Goal: Task Accomplishment & Management: Manage account settings

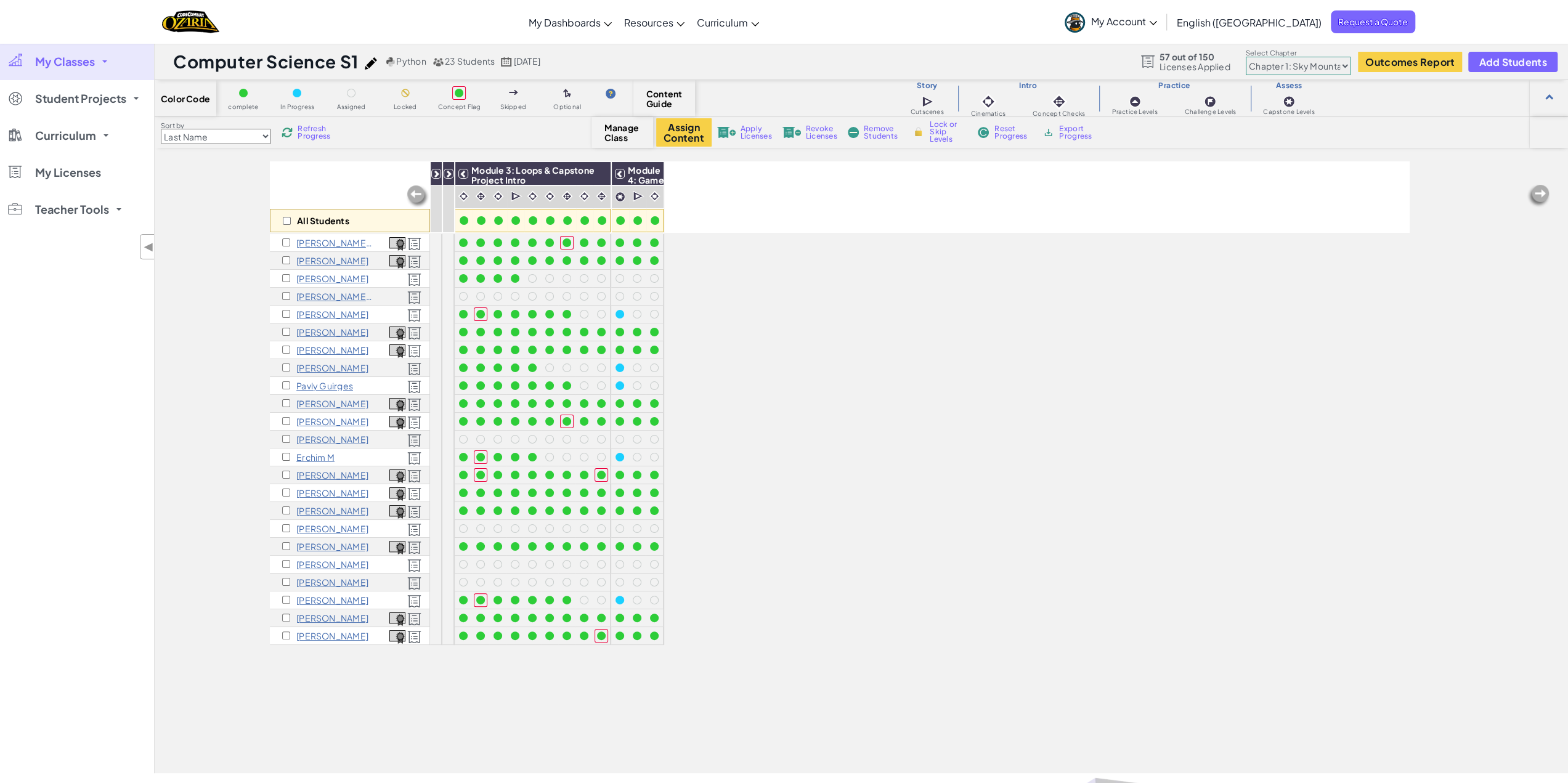
click at [57, 61] on span "My Classes" at bounding box center [65, 61] width 60 height 11
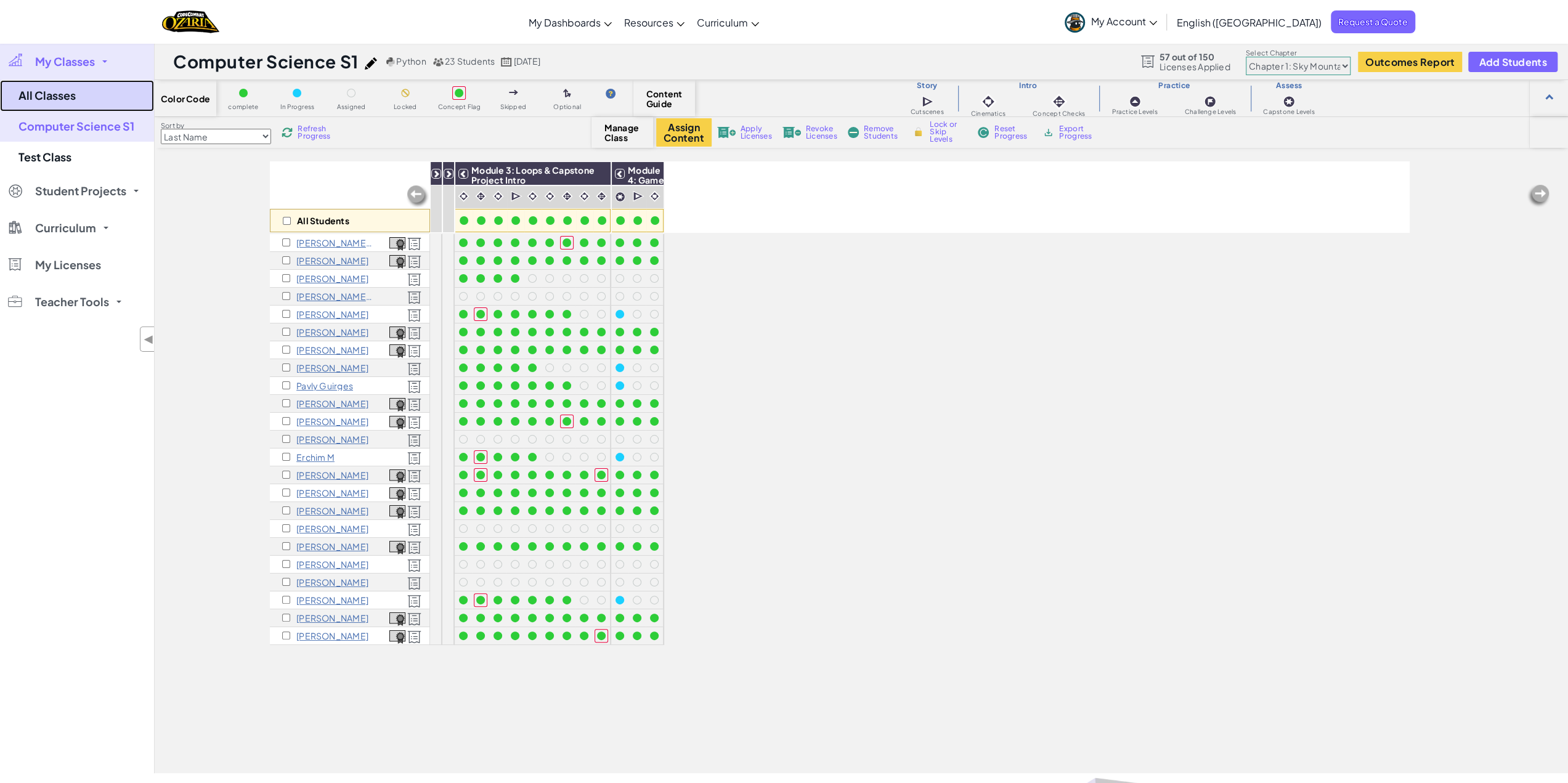
click at [58, 90] on link "All Classes" at bounding box center [77, 96] width 154 height 31
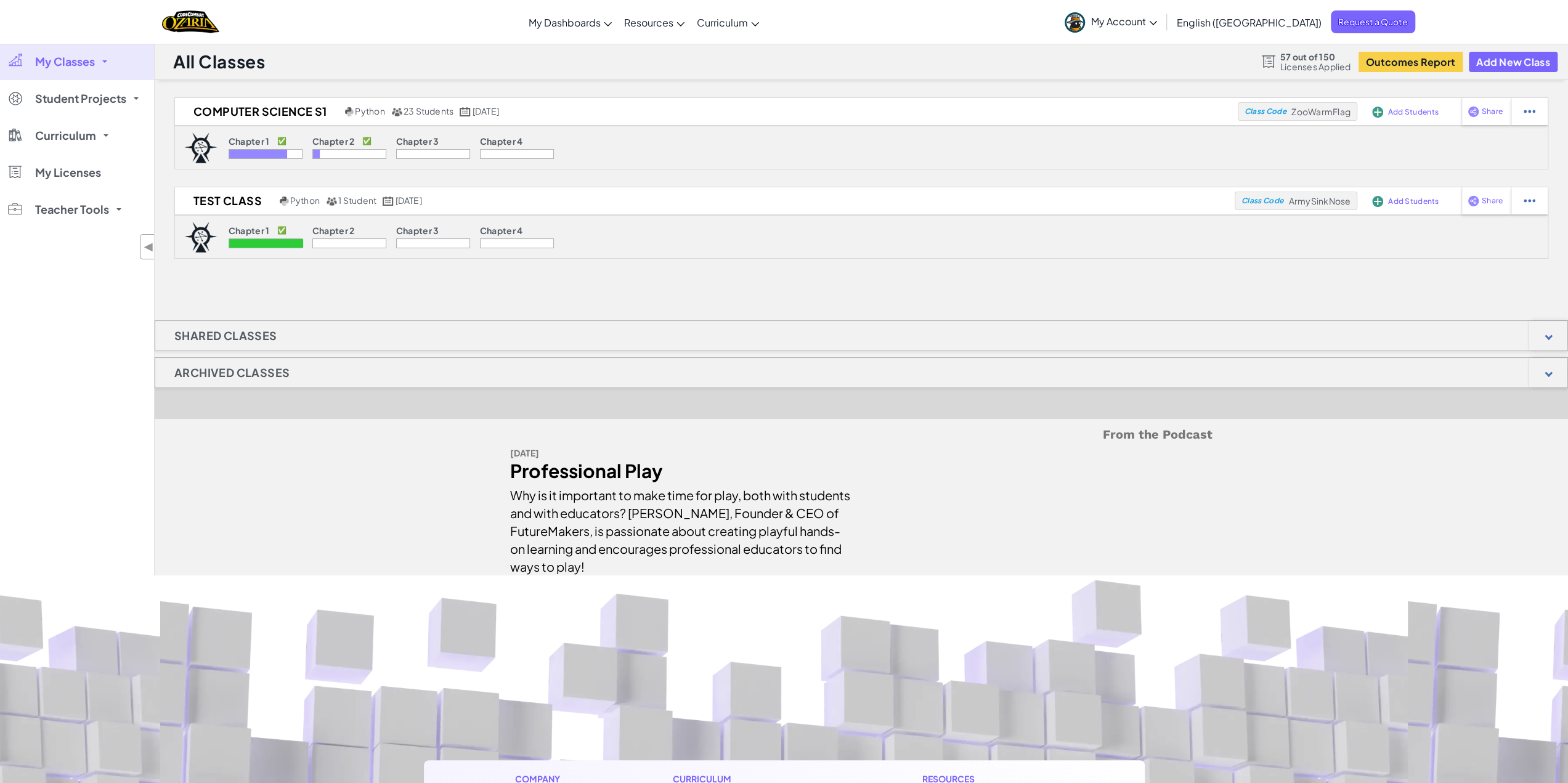
click at [104, 62] on span at bounding box center [105, 62] width 5 height 3
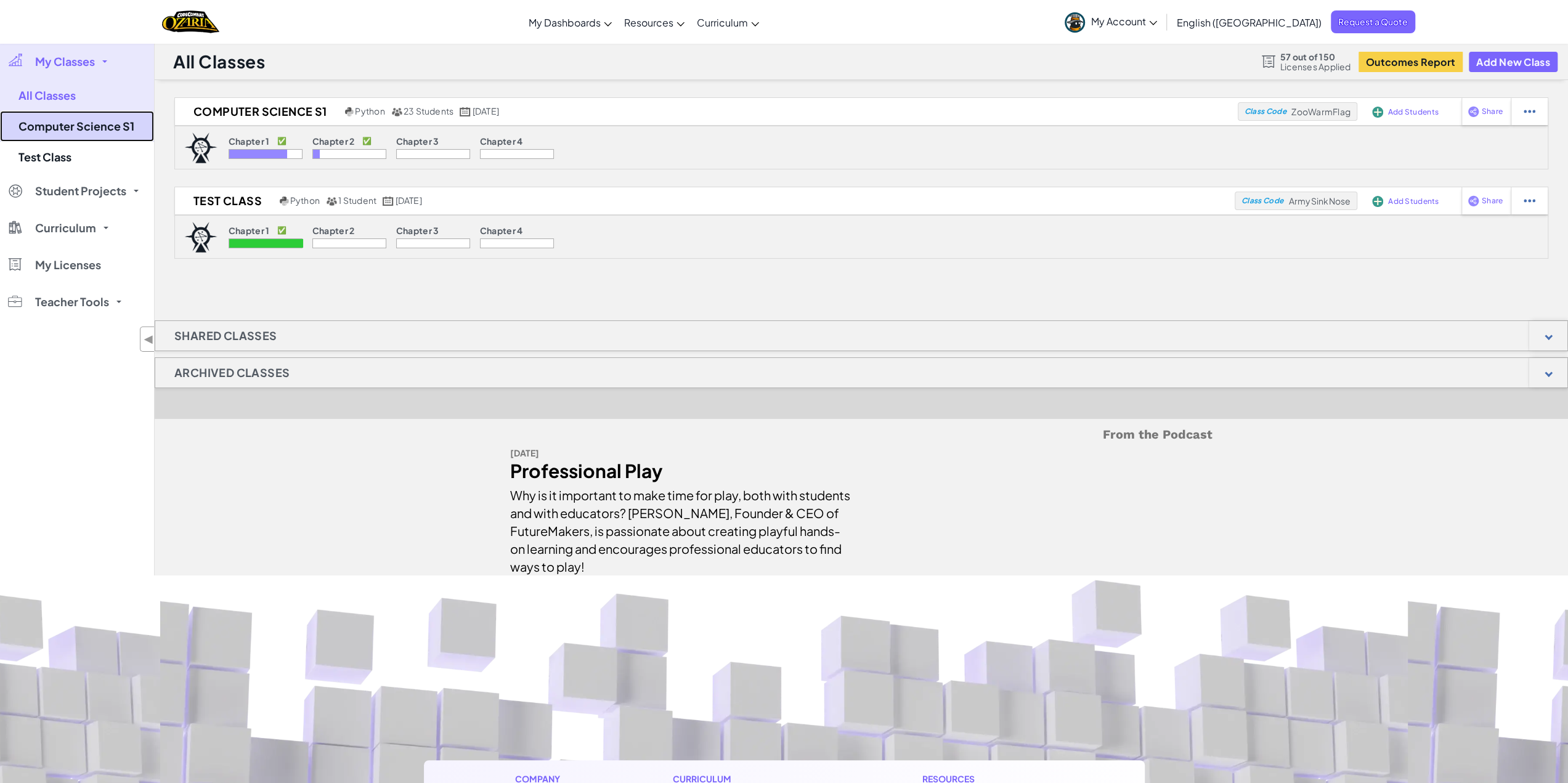
click at [110, 118] on link "Computer Science S1" at bounding box center [77, 126] width 154 height 31
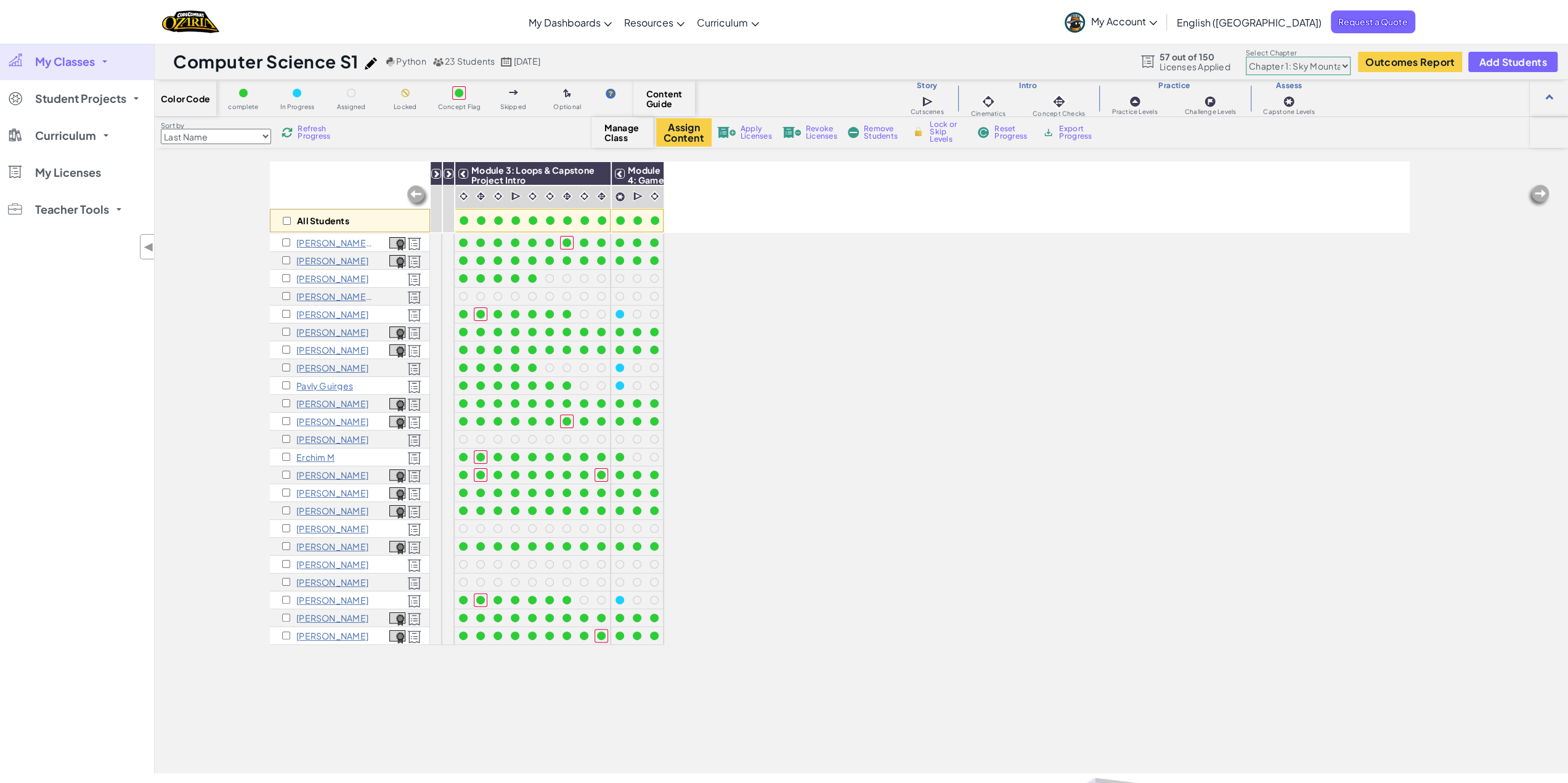
click at [1335, 70] on select "Chapter 1: Sky Mountain Chapter 2: The Moon Dancers Chapter 3: The Phoenix Land…" at bounding box center [1298, 66] width 105 height 18
click at [1246, 57] on select "Chapter 1: Sky Mountain Chapter 2: The Moon Dancers Chapter 3: The Phoenix Land…" at bounding box center [1298, 66] width 105 height 18
click at [436, 176] on icon at bounding box center [436, 174] width 8 height 8
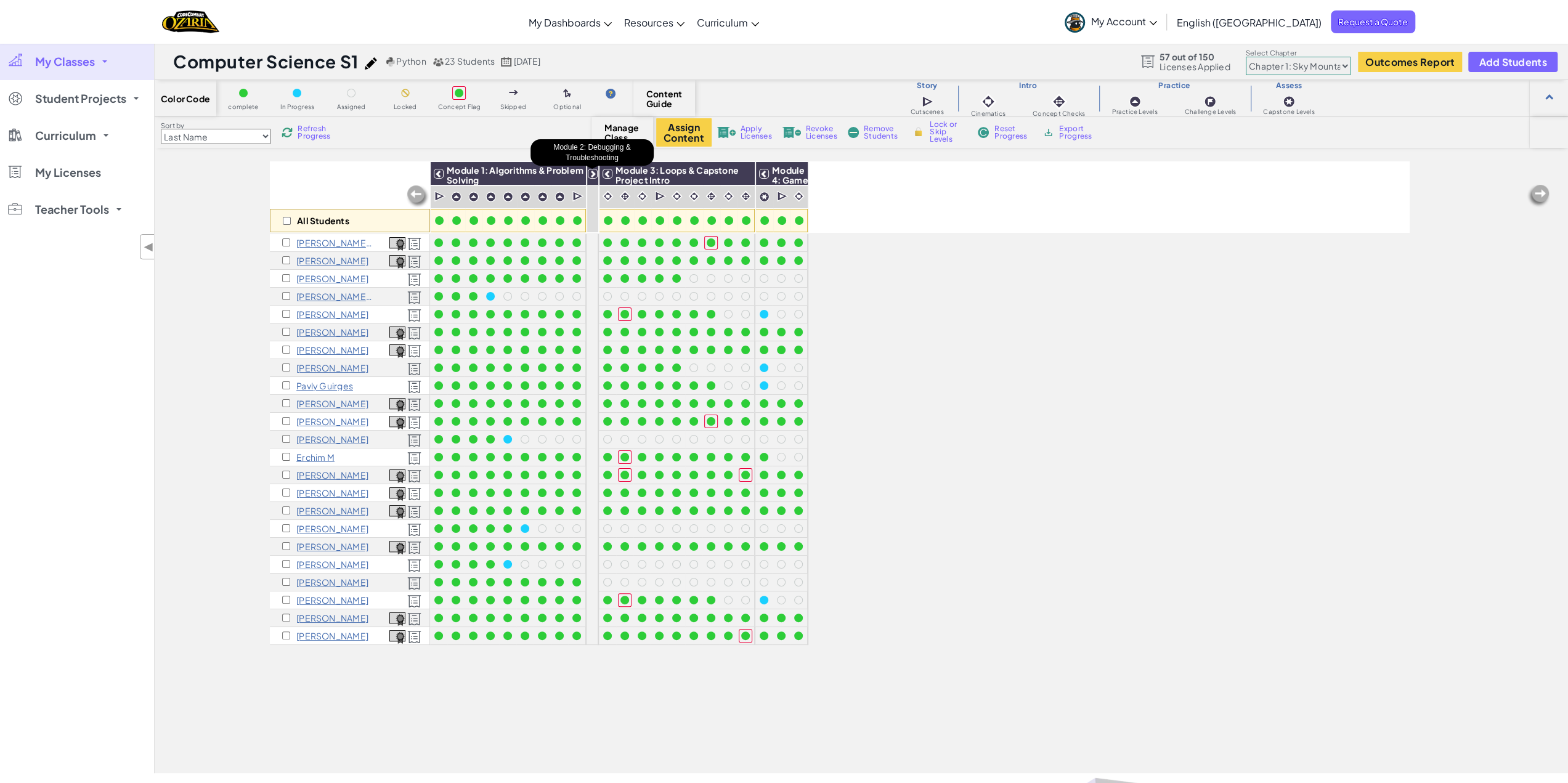
click at [594, 173] on icon at bounding box center [592, 174] width 8 height 8
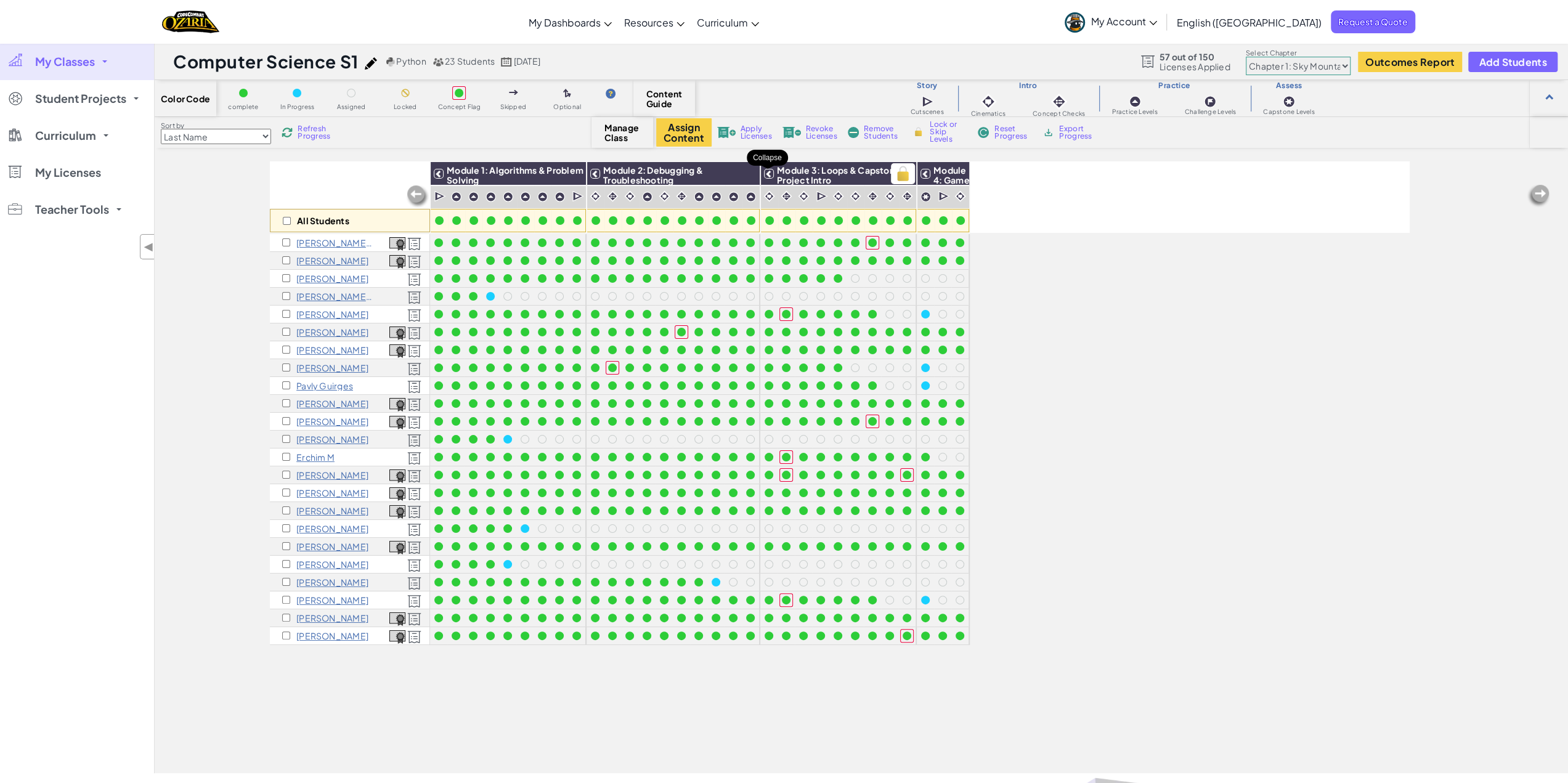
click at [769, 174] on icon at bounding box center [769, 174] width 8 height 8
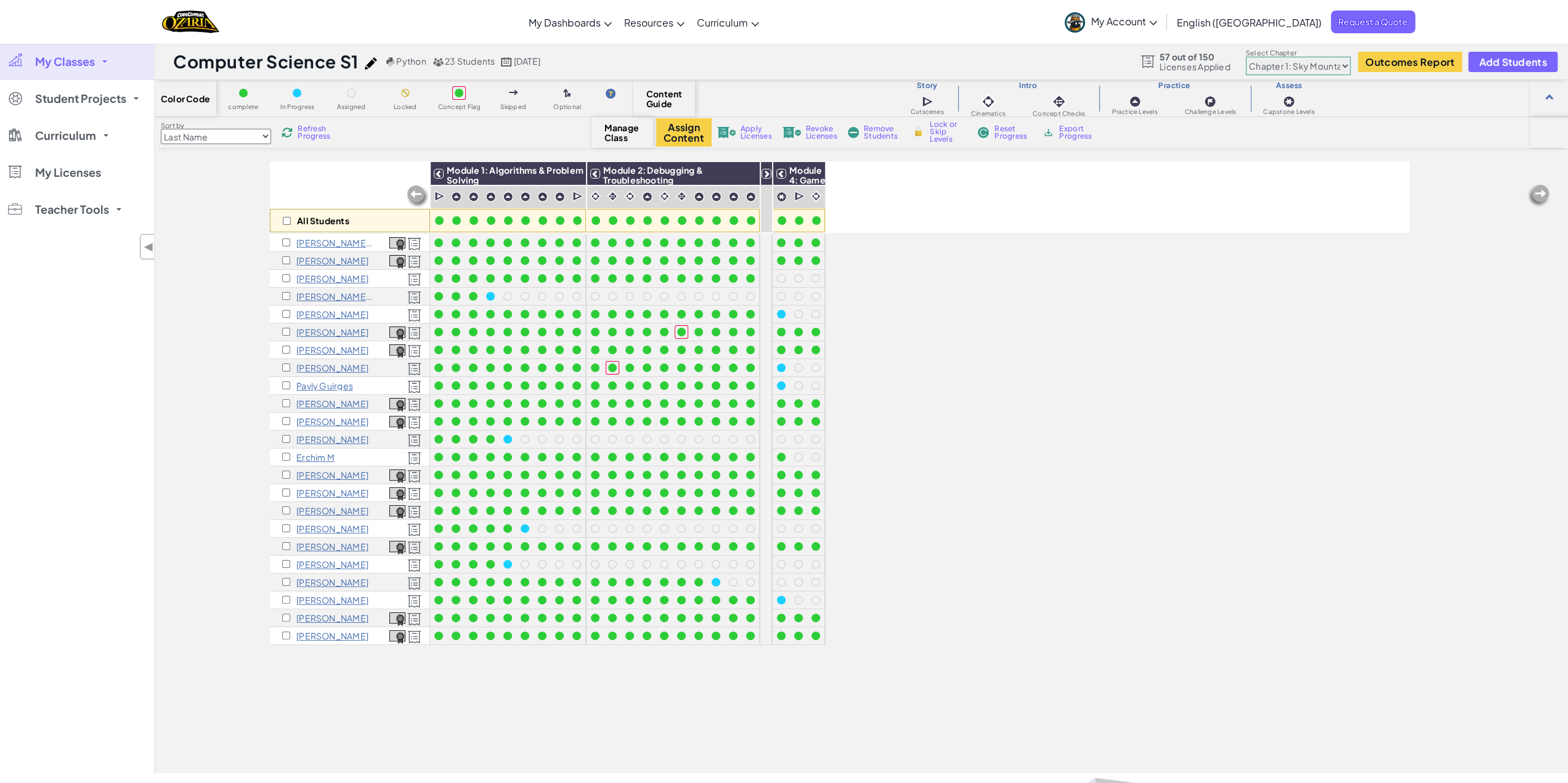
click at [769, 174] on icon at bounding box center [766, 174] width 8 height 8
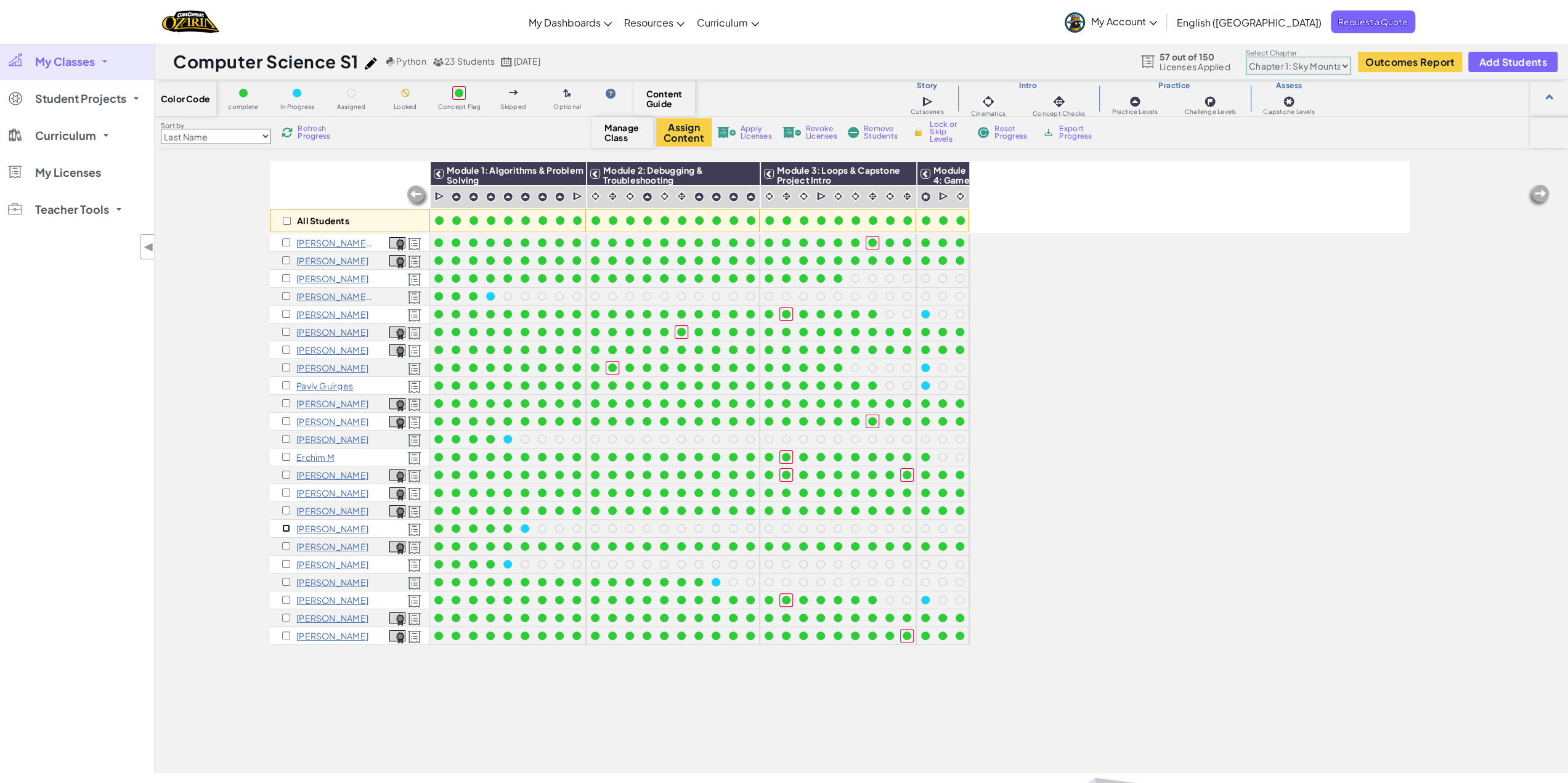
click at [288, 527] on input "checkbox" at bounding box center [286, 528] width 8 height 8
checkbox input "true"
click at [819, 134] on span "Revoke Licenses" at bounding box center [821, 132] width 31 height 15
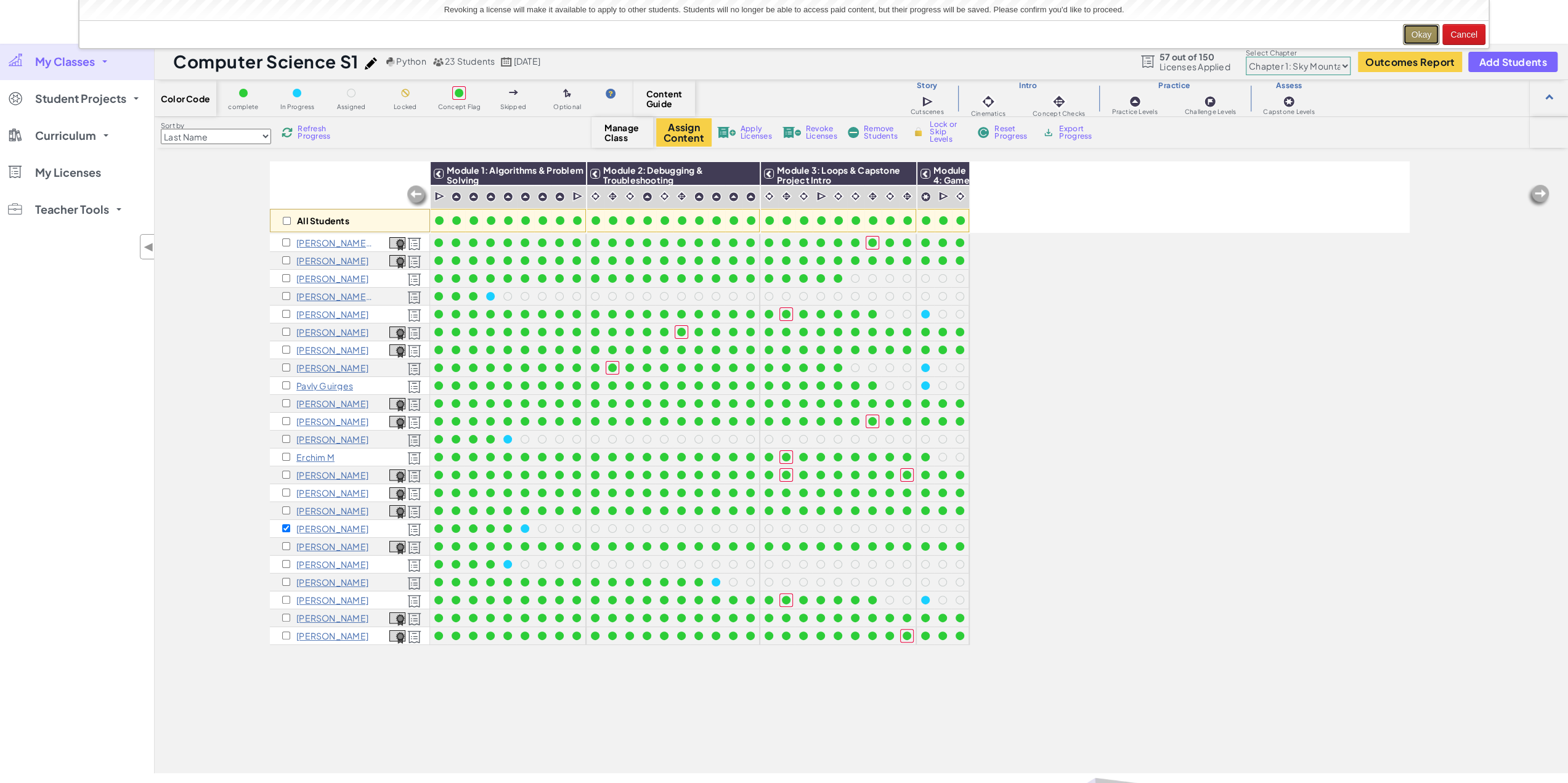
click at [1420, 31] on button "Okay" at bounding box center [1421, 34] width 36 height 21
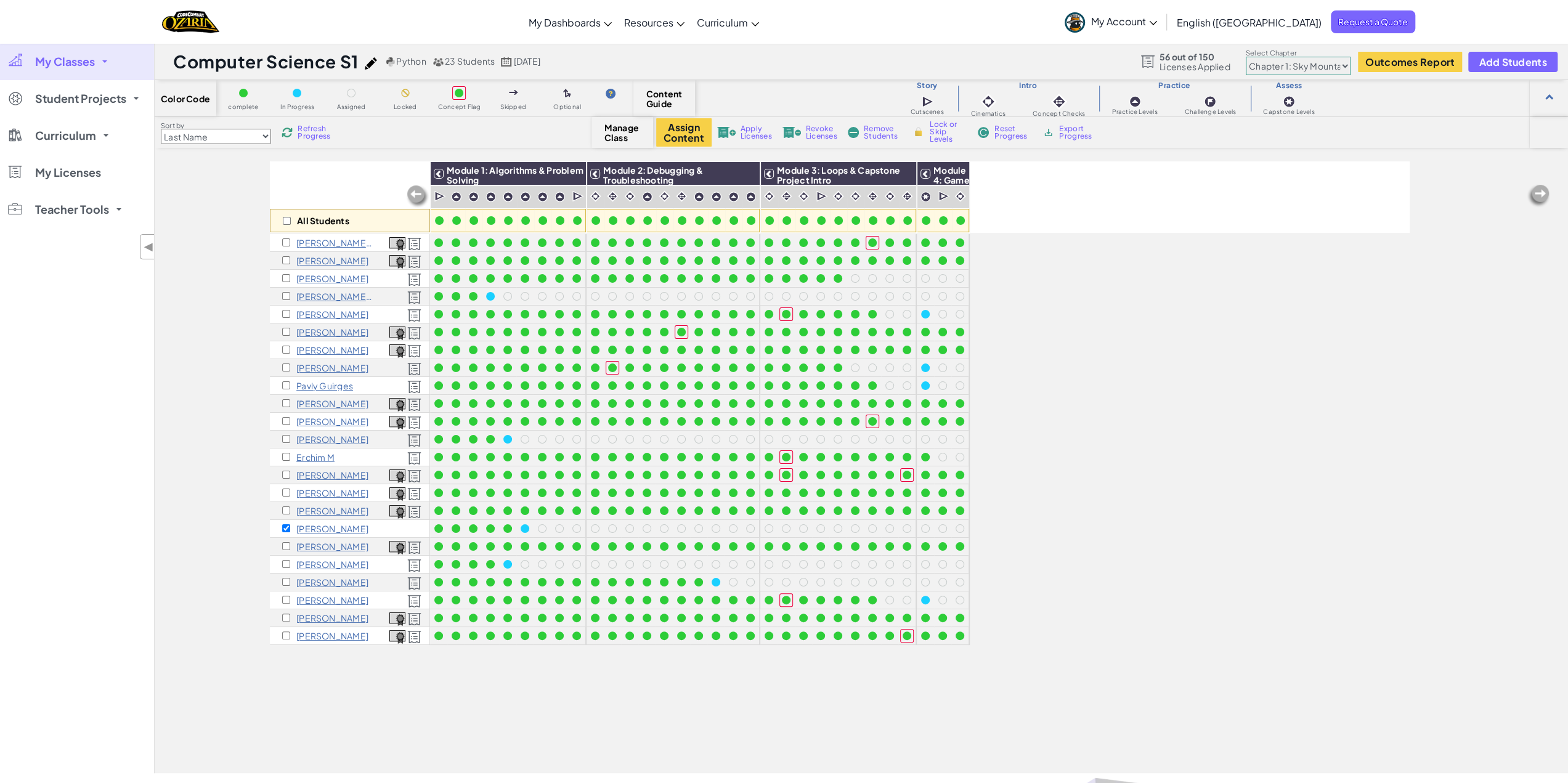
click at [878, 133] on span "Remove Students" at bounding box center [882, 132] width 37 height 15
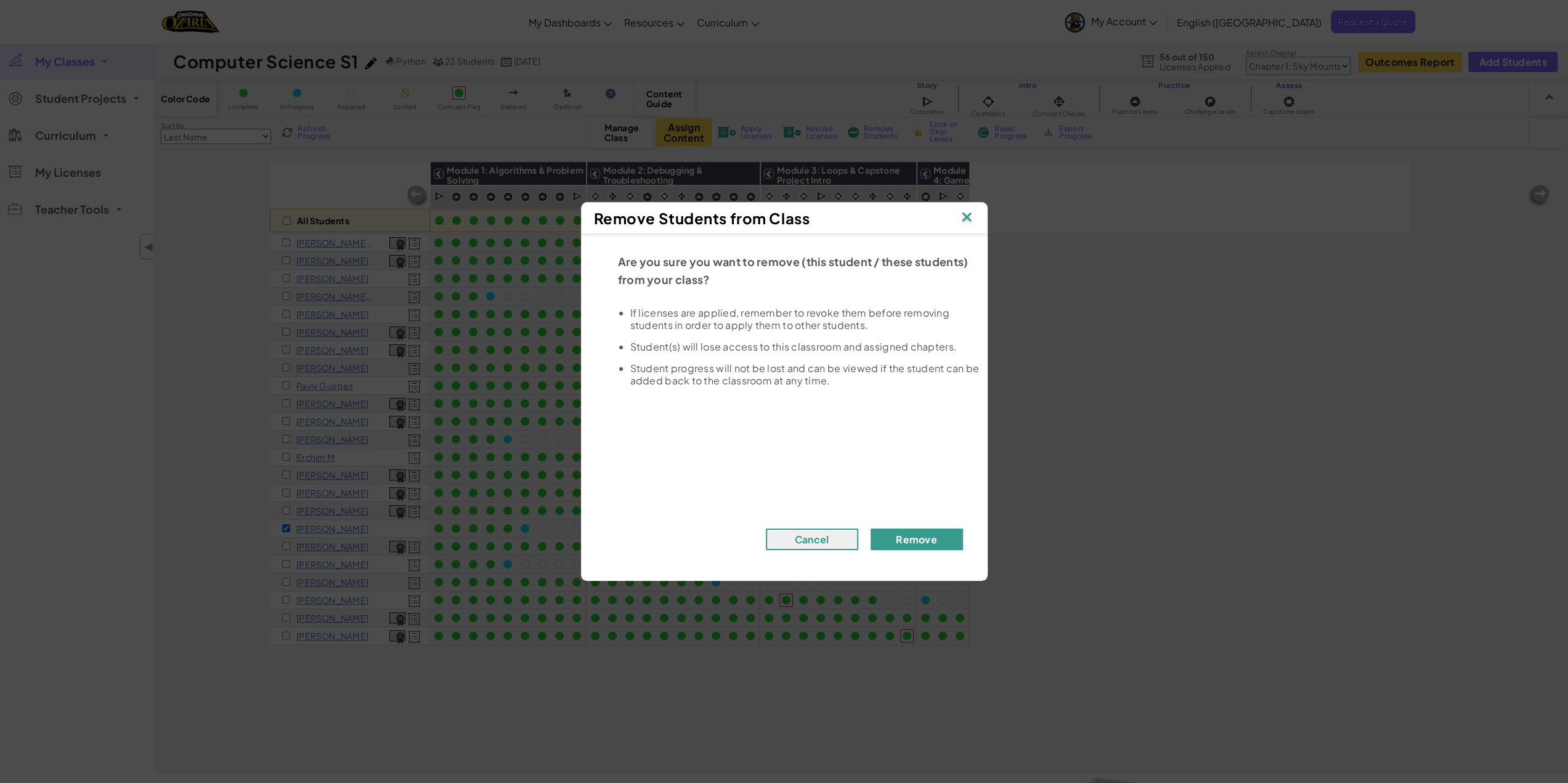
click at [910, 533] on button "Remove" at bounding box center [917, 539] width 92 height 21
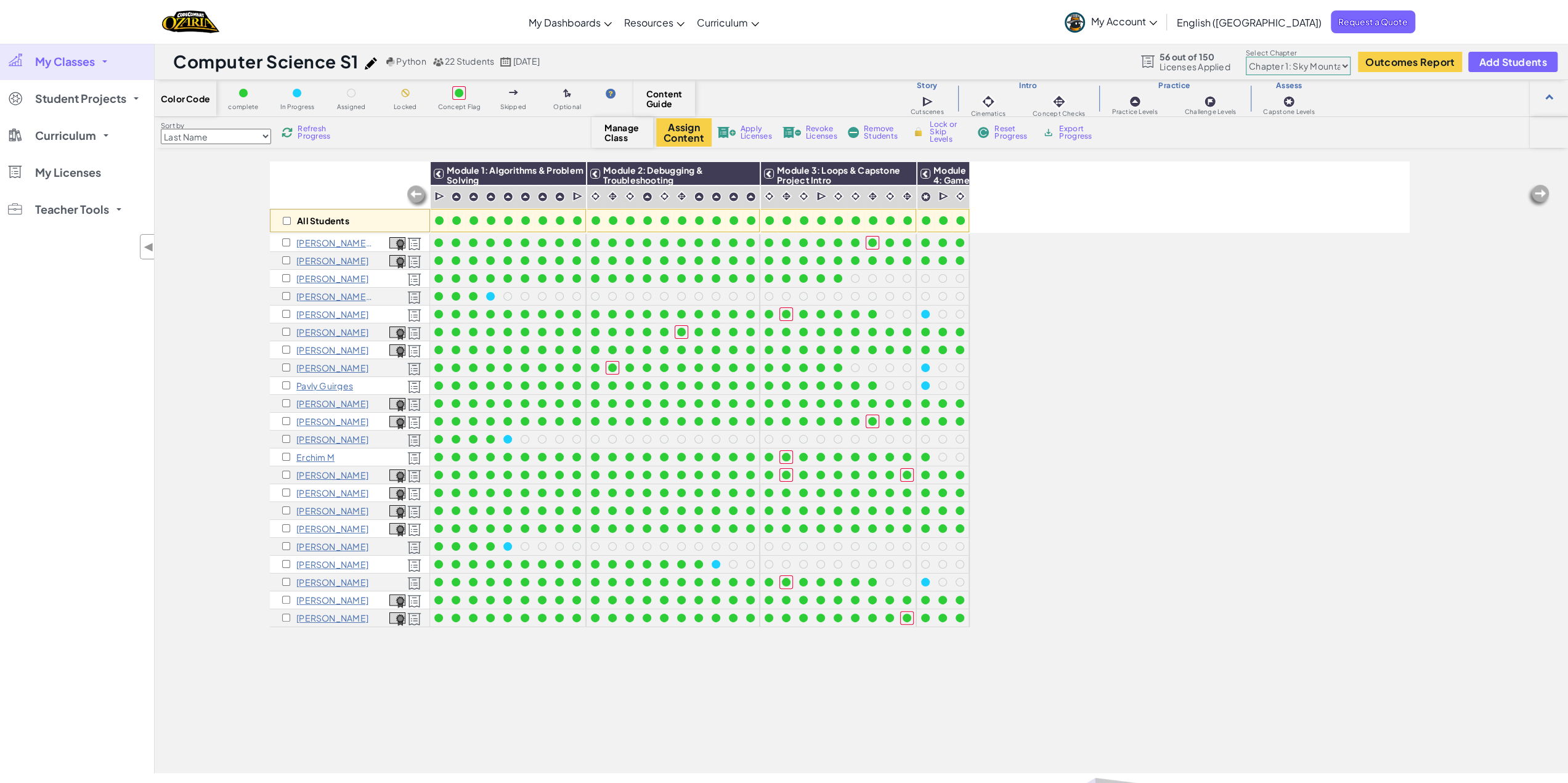
click at [314, 131] on span "Refresh Progress" at bounding box center [317, 132] width 38 height 15
click at [715, 564] on div at bounding box center [715, 564] width 8 height 8
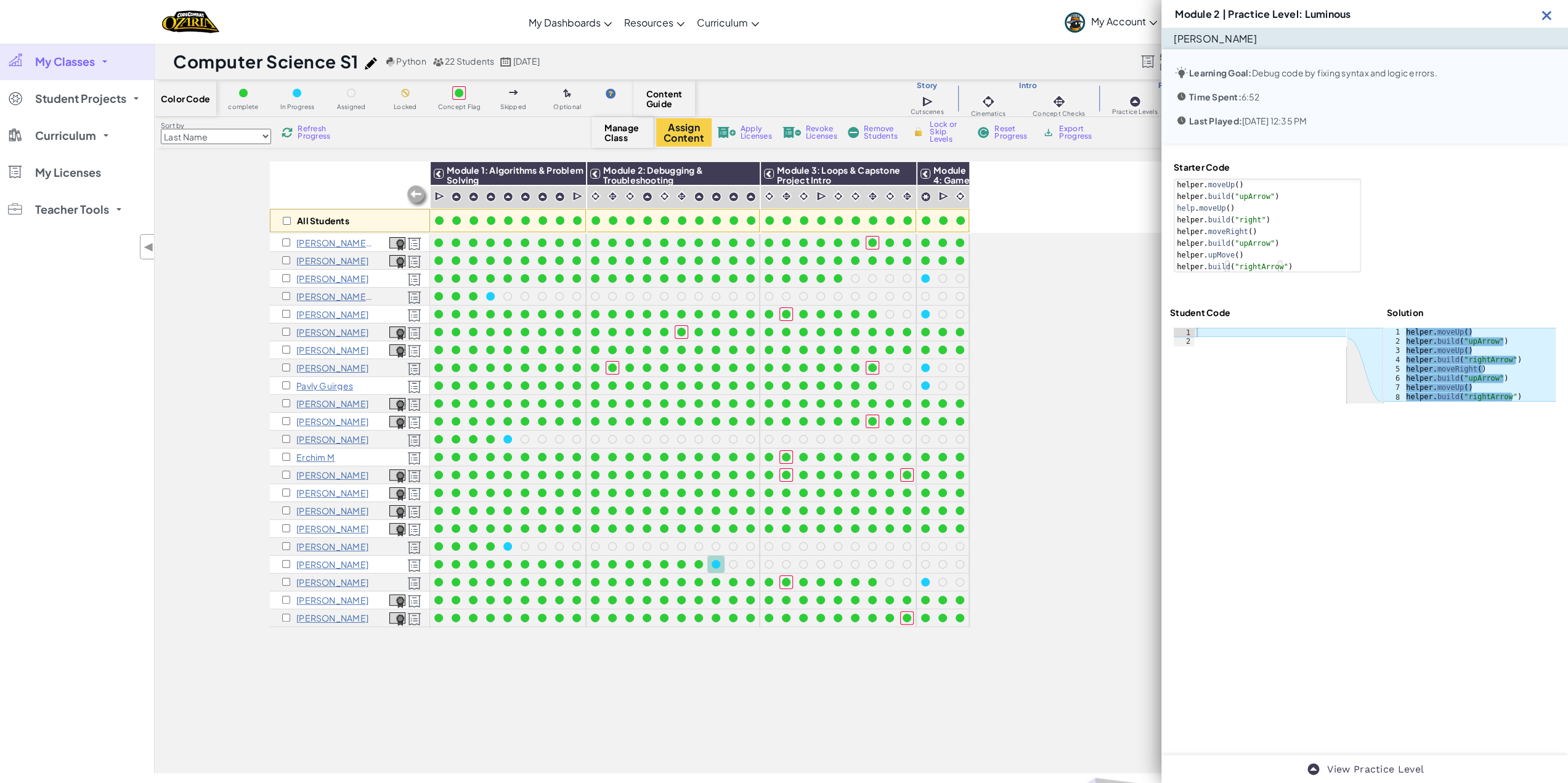
click at [1548, 15] on img at bounding box center [1547, 15] width 16 height 16
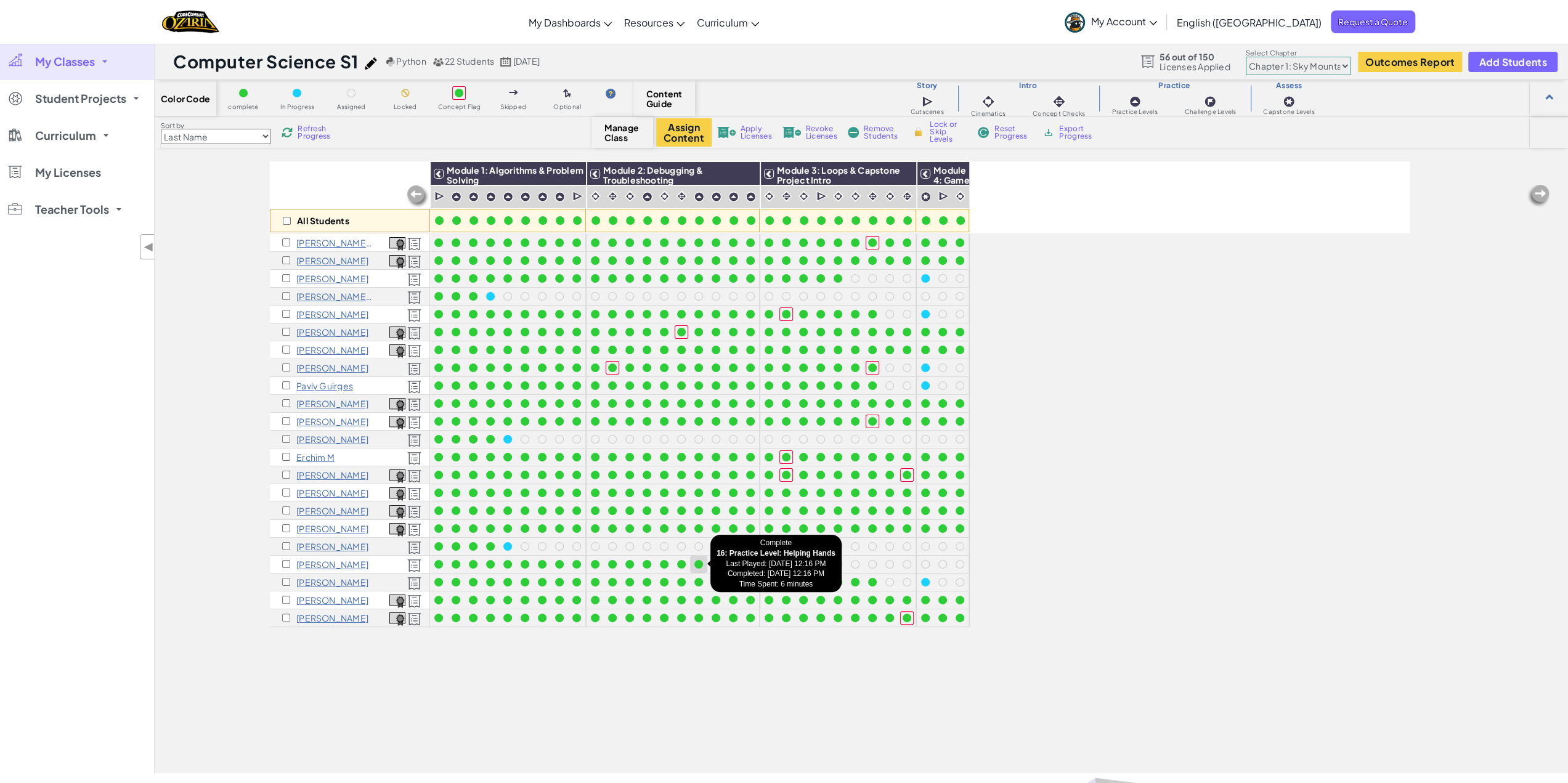
click at [697, 563] on div at bounding box center [698, 564] width 8 height 8
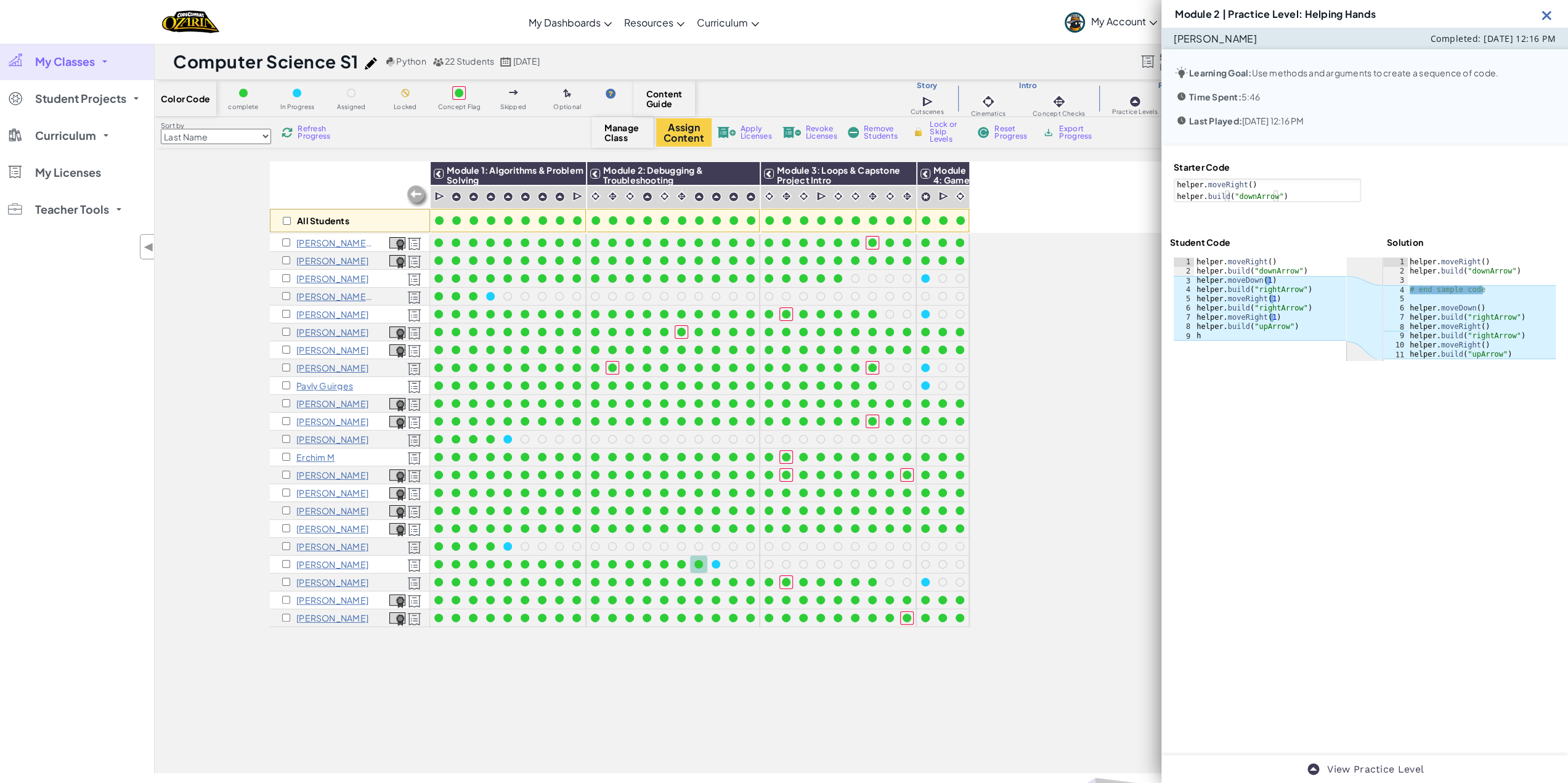
click at [1547, 13] on img at bounding box center [1547, 15] width 16 height 16
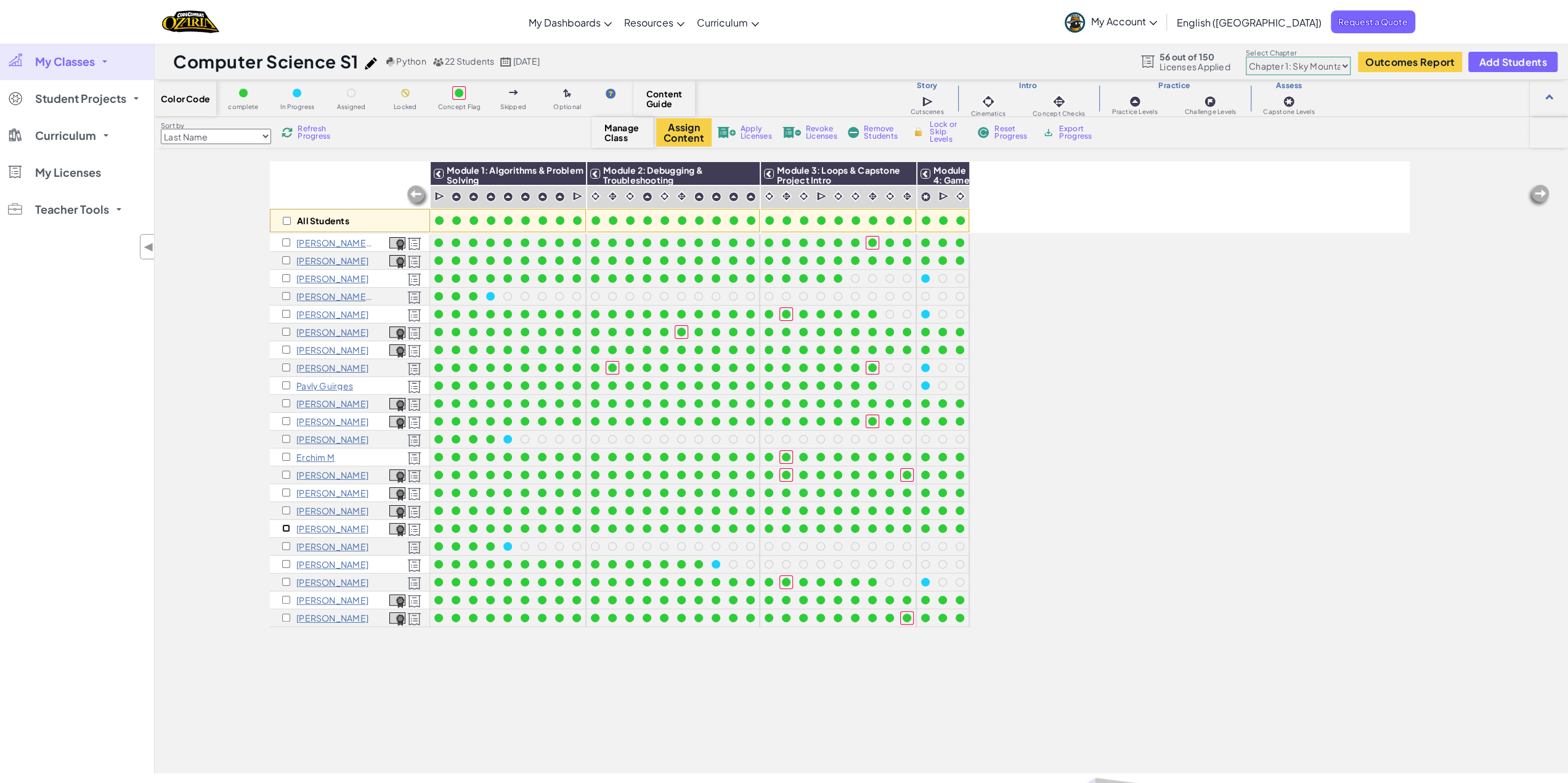
click at [285, 529] on input "checkbox" at bounding box center [286, 528] width 8 height 8
checkbox input "true"
click at [364, 667] on div "All Students Module 1: Algorithms & Problem Solving Module 2: Debugging & Troub…" at bounding box center [840, 399] width 1140 height 721
click at [319, 657] on div "All Students Module 1: Algorithms & Problem Solving Module 2: Debugging & Troub…" at bounding box center [840, 399] width 1140 height 721
click at [356, 661] on div "All Students Module 1: Algorithms & Problem Solving Module 2: Debugging & Troub…" at bounding box center [840, 399] width 1140 height 721
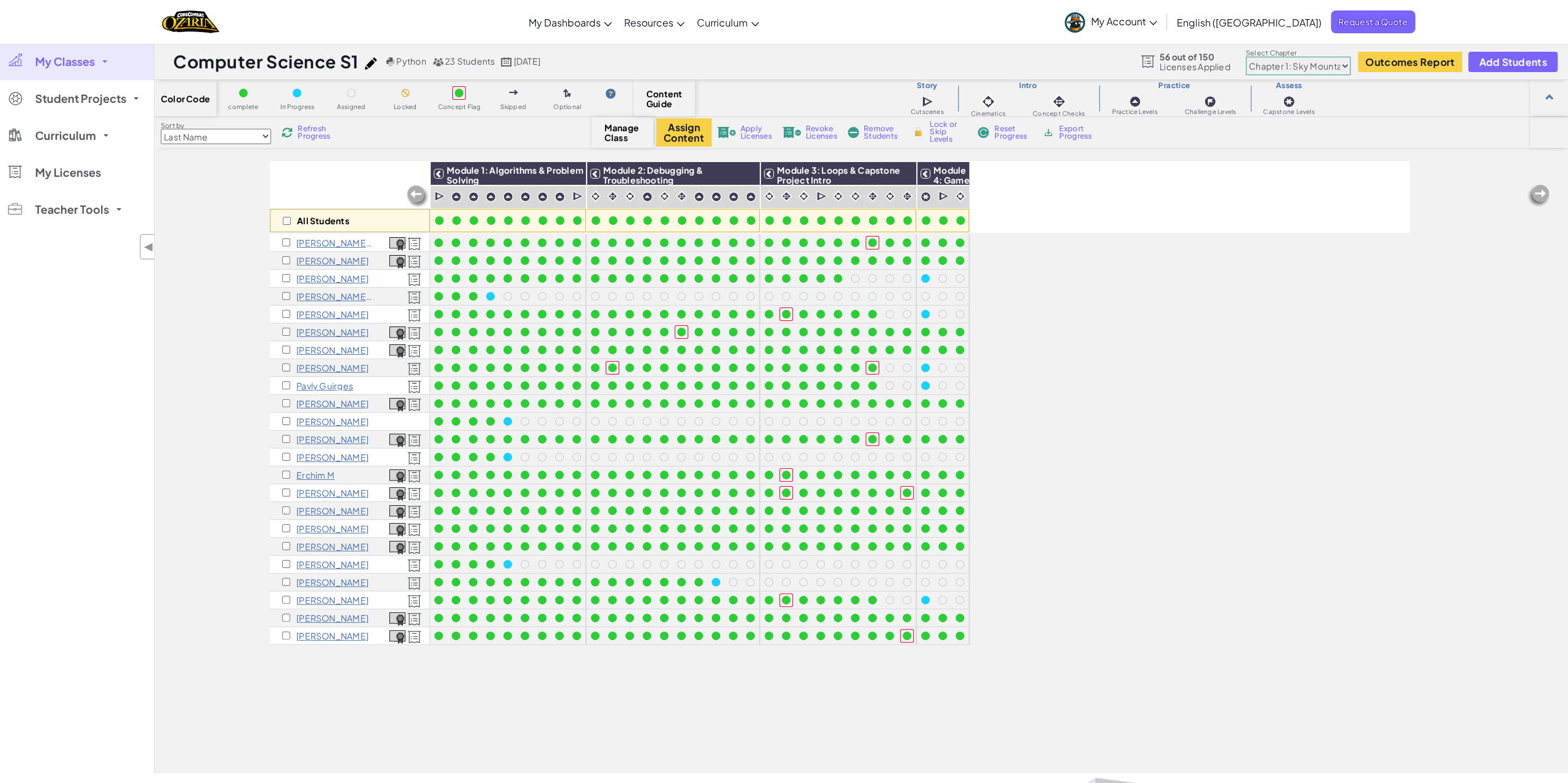
click at [302, 131] on span "Refresh Progress" at bounding box center [317, 132] width 38 height 15
